Goal: Information Seeking & Learning: Find specific fact

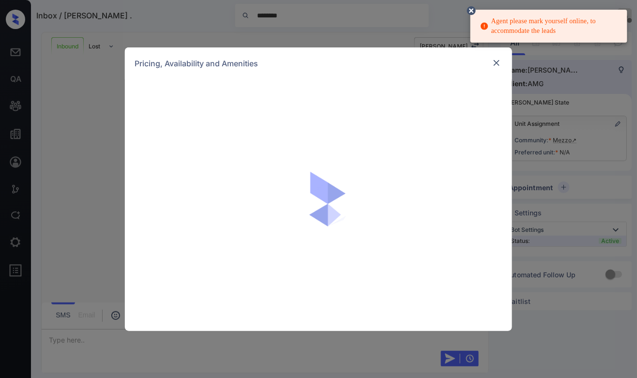
scroll to position [562, 0]
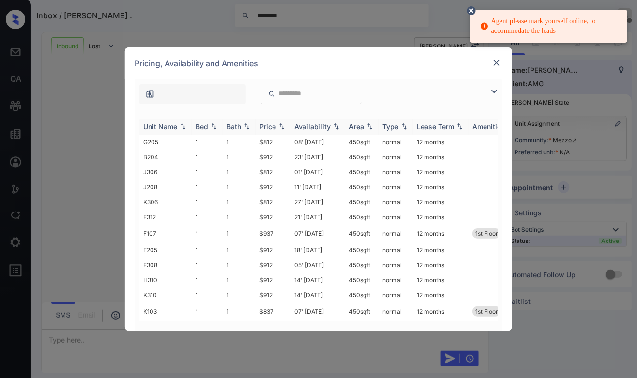
click at [211, 129] on div "Bed" at bounding box center [207, 126] width 23 height 8
click at [211, 129] on img at bounding box center [214, 126] width 10 height 7
click at [222, 126] on th "Bed" at bounding box center [207, 127] width 31 height 16
click at [214, 129] on div "Bed" at bounding box center [207, 126] width 23 height 8
click at [214, 129] on img at bounding box center [214, 126] width 10 height 7
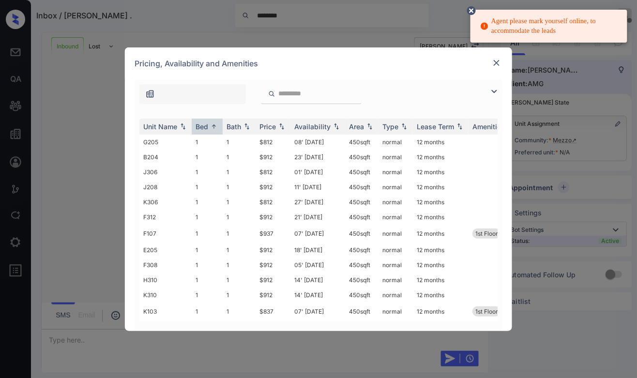
click at [491, 63] on div at bounding box center [497, 63] width 12 height 12
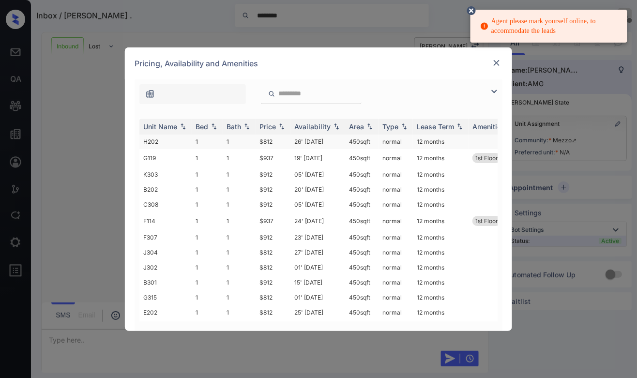
scroll to position [1070, 0]
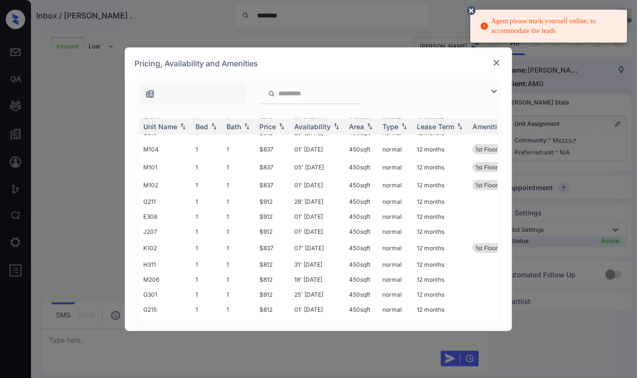
click at [235, 28] on div "**********" at bounding box center [318, 189] width 637 height 378
click at [492, 58] on img at bounding box center [497, 63] width 10 height 10
